Goal: Find specific page/section: Find specific page/section

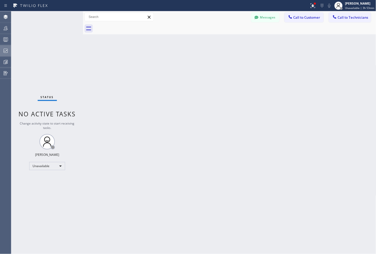
click at [6, 50] on icon at bounding box center [6, 51] width 4 height 4
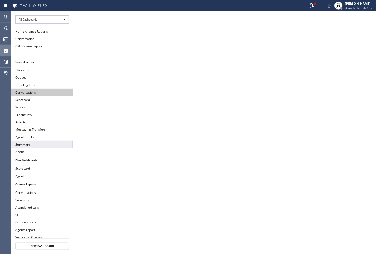
click at [32, 92] on button "Conversations" at bounding box center [42, 92] width 62 height 7
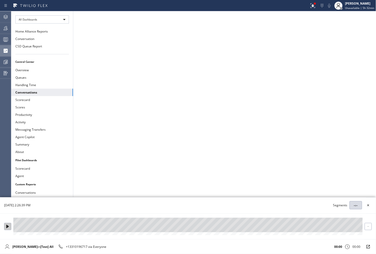
click at [9, 227] on icon at bounding box center [7, 226] width 3 height 3
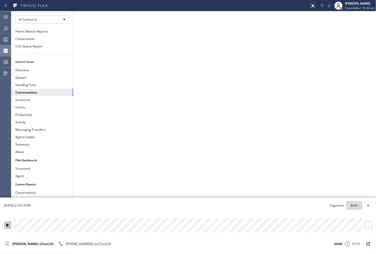
click at [7, 224] on button at bounding box center [7, 225] width 7 height 7
click at [8, 227] on icon at bounding box center [7, 226] width 3 height 3
click at [17, 229] on div at bounding box center [187, 225] width 349 height 14
click at [263, 225] on div at bounding box center [187, 225] width 349 height 14
click at [371, 204] on icon at bounding box center [368, 205] width 6 height 6
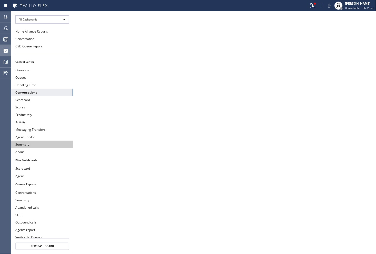
click at [25, 146] on button "Summary" at bounding box center [42, 144] width 62 height 7
